Goal: Transaction & Acquisition: Purchase product/service

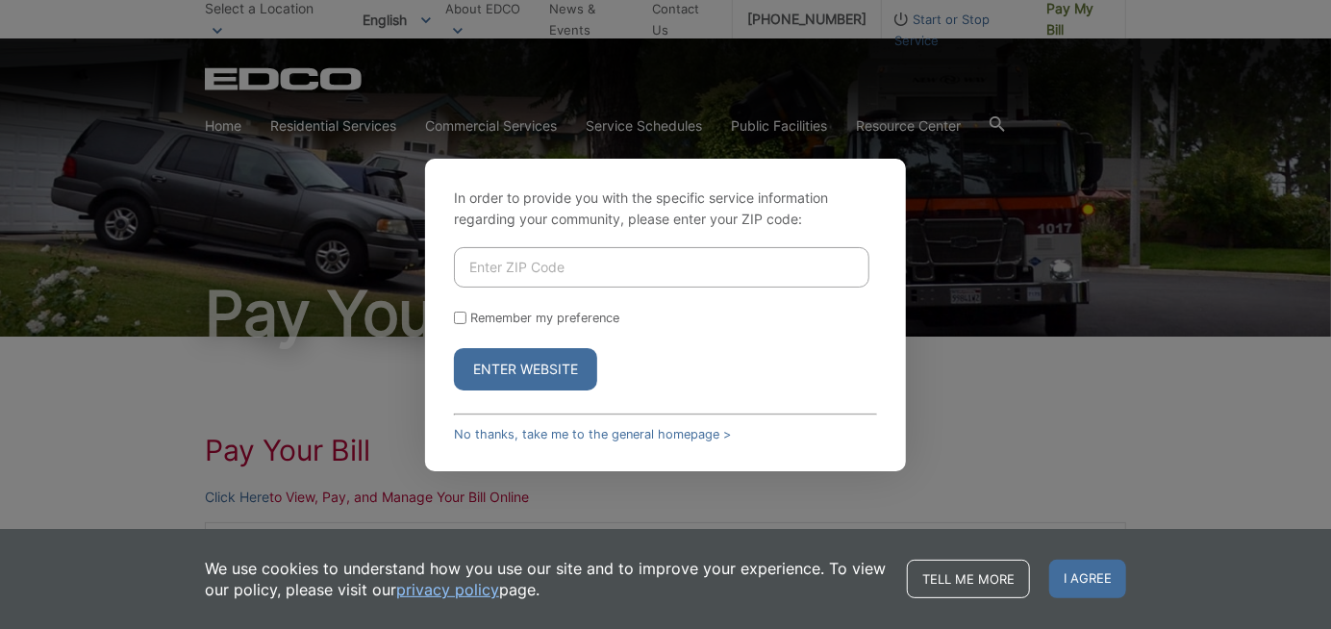
click at [614, 262] on input "Enter ZIP Code" at bounding box center [661, 267] width 415 height 40
type input "92084"
click at [539, 366] on button "Enter Website" at bounding box center [525, 369] width 143 height 42
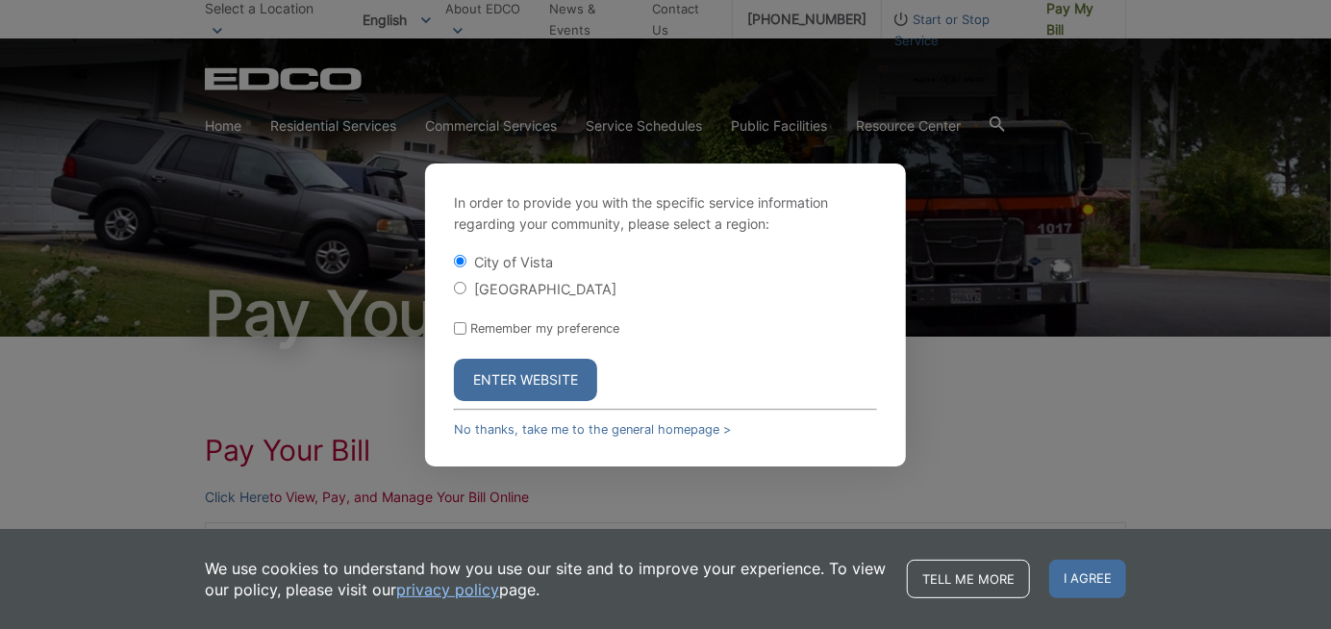
click at [459, 324] on input "Remember my preference" at bounding box center [460, 328] width 13 height 13
checkbox input "true"
click at [534, 385] on button "Enter Website" at bounding box center [525, 380] width 143 height 42
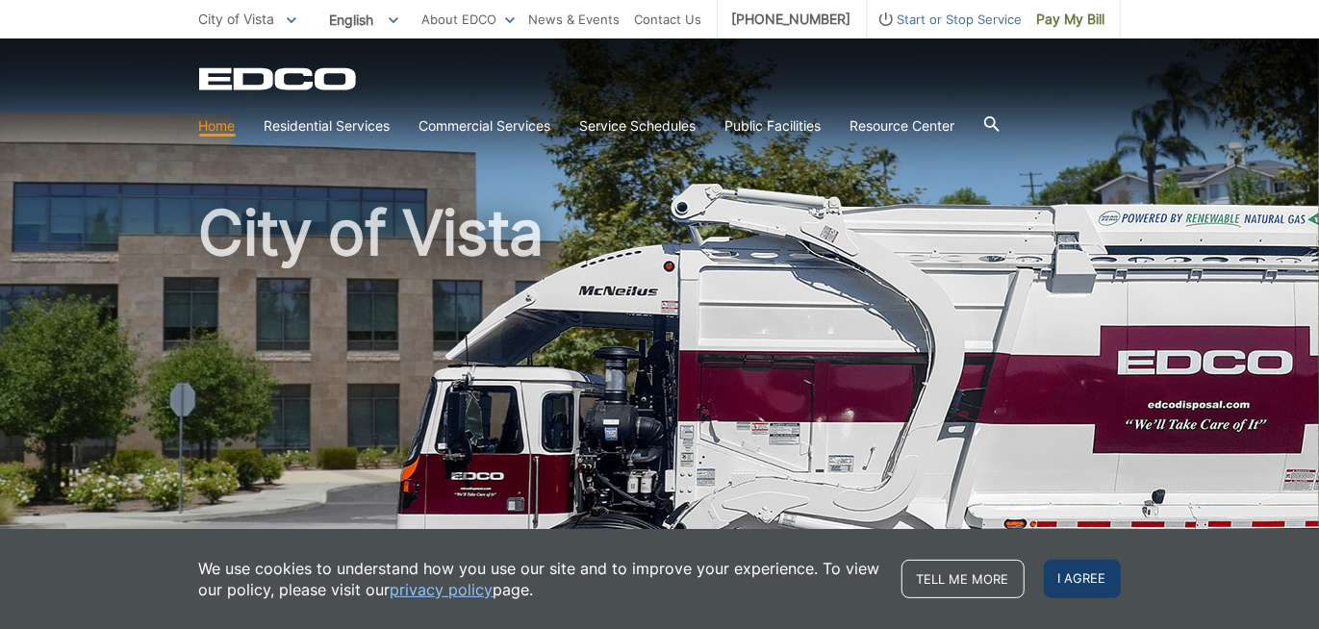
click at [1097, 570] on span "I agree" at bounding box center [1081, 579] width 77 height 38
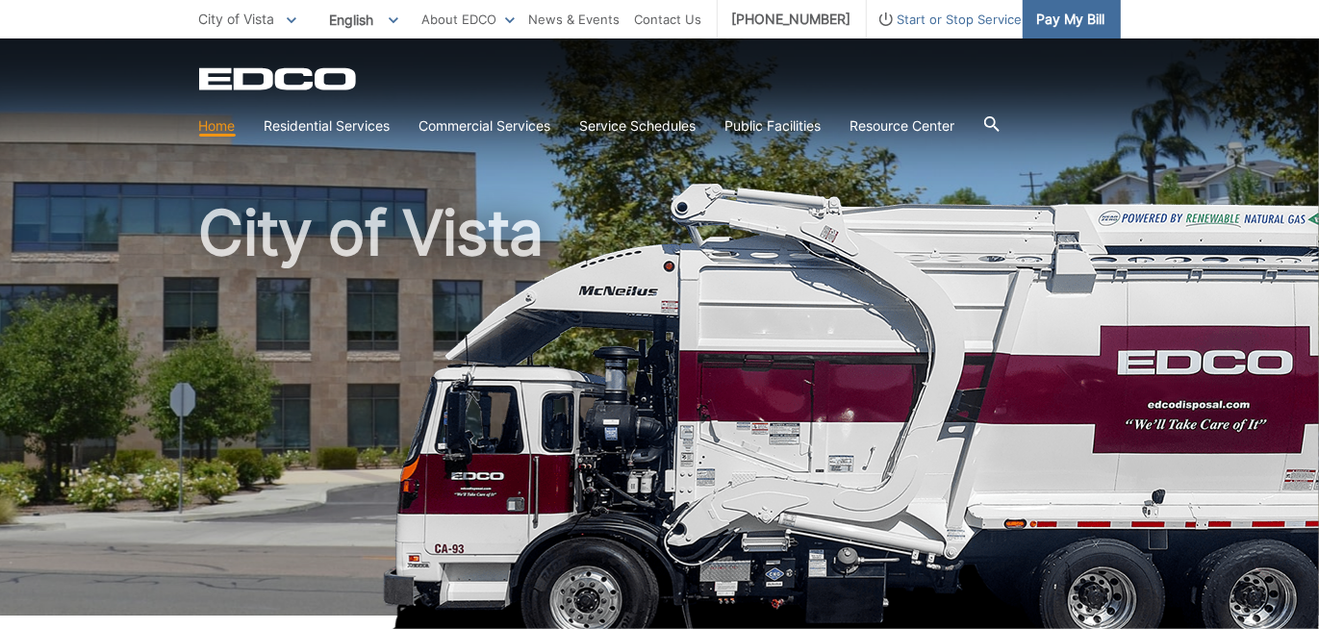
click at [1084, 16] on span "Pay My Bill" at bounding box center [1071, 19] width 68 height 21
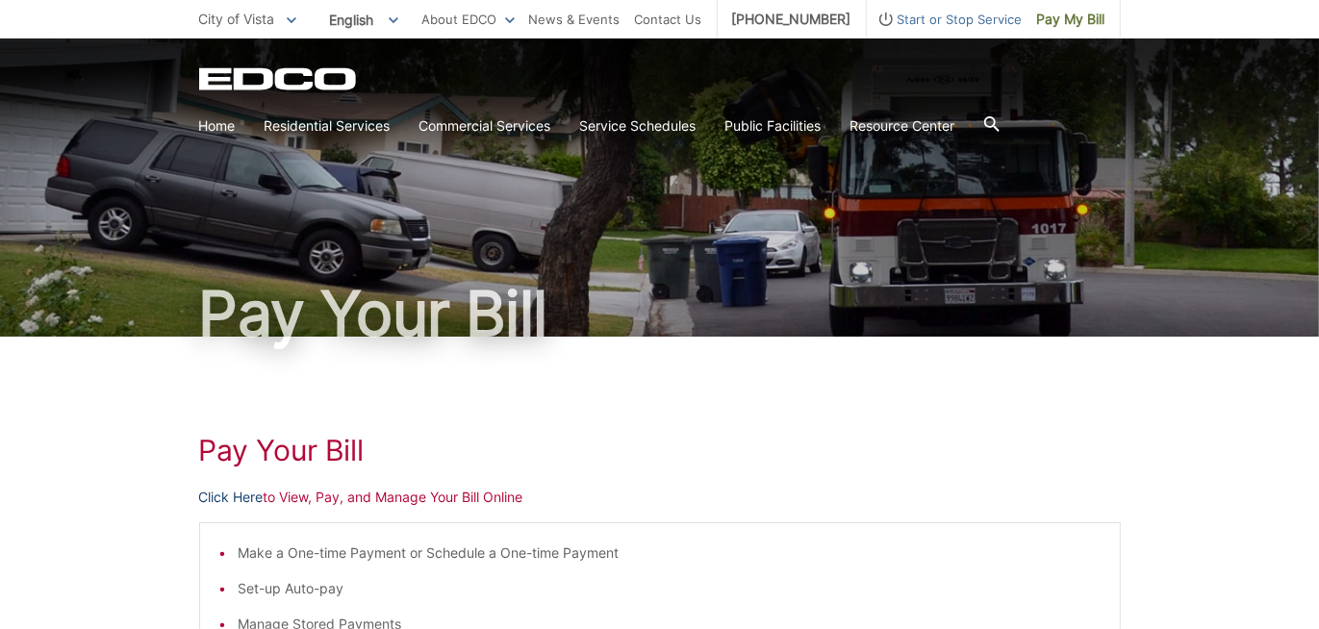
click at [246, 496] on link "Click Here" at bounding box center [231, 497] width 64 height 21
